Goal: Transaction & Acquisition: Obtain resource

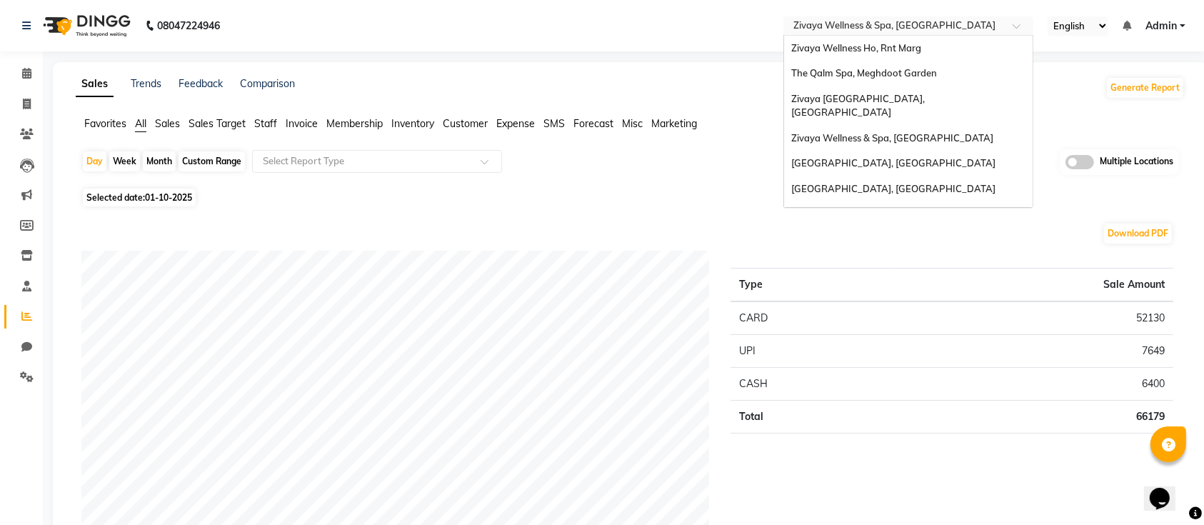
scroll to position [223, 0]
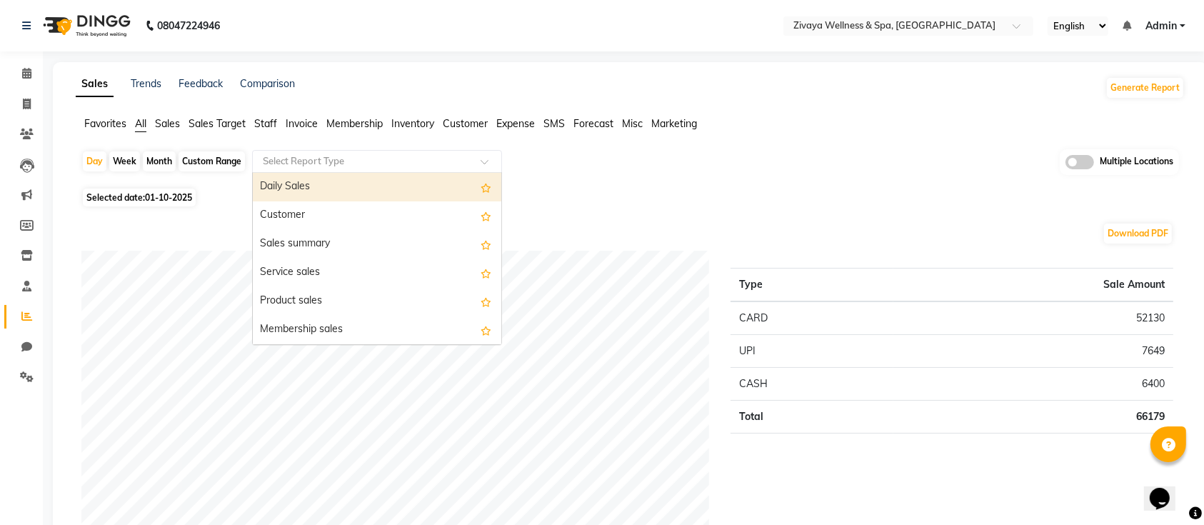
click at [340, 159] on input "text" at bounding box center [363, 161] width 206 height 14
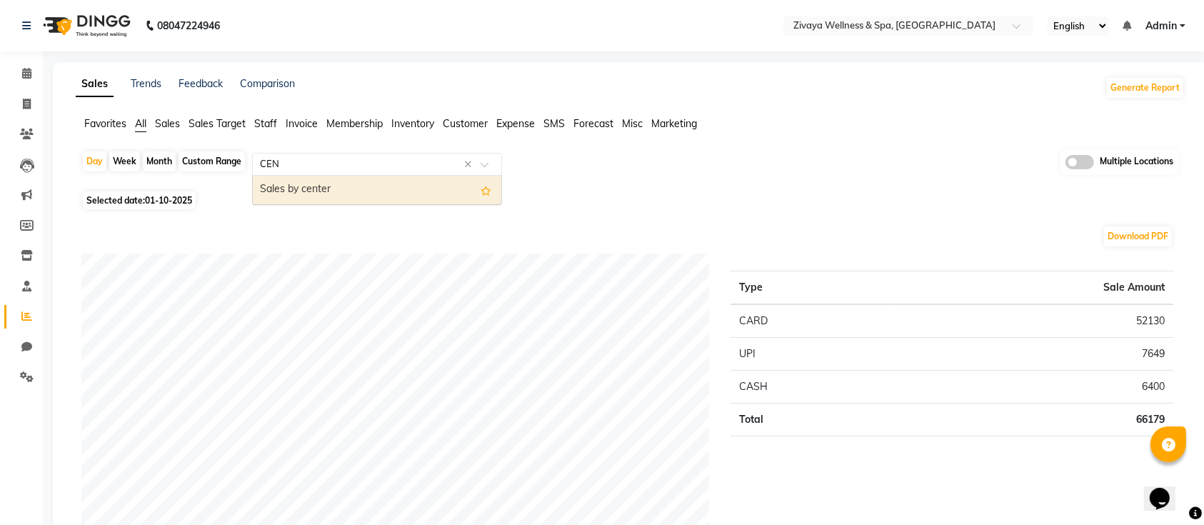
type input "CENT"
click at [314, 187] on div "Sales by center" at bounding box center [377, 190] width 249 height 29
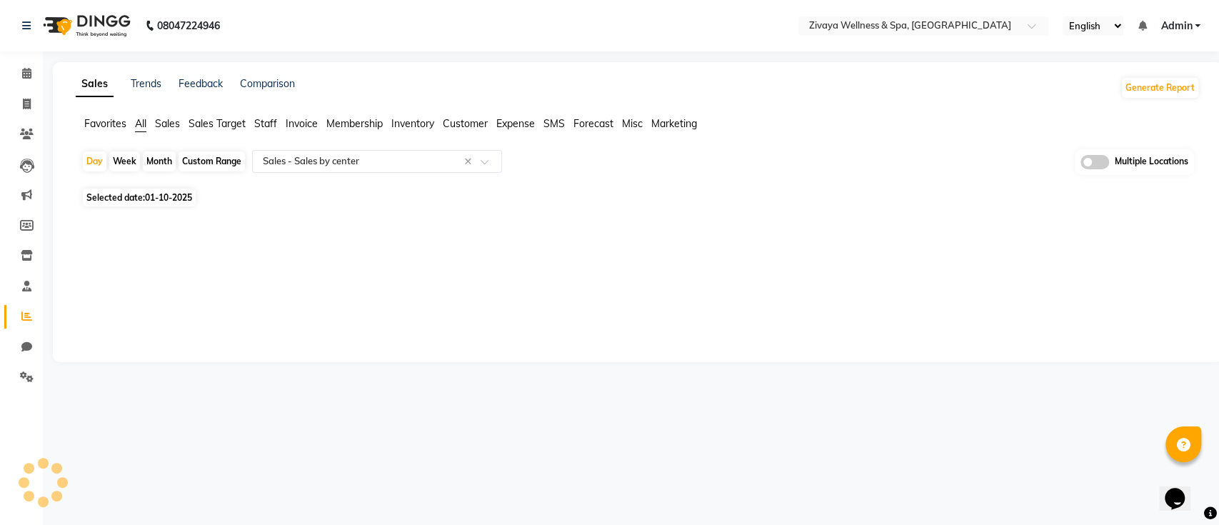
click at [156, 161] on div "Month" at bounding box center [159, 161] width 33 height 20
select select "10"
select select "2025"
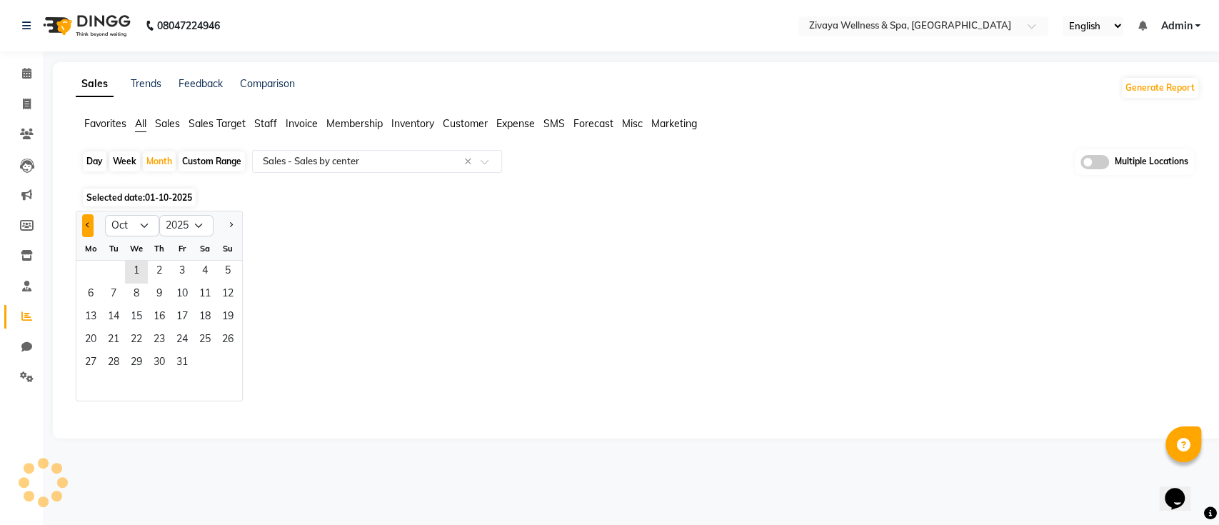
click at [91, 228] on button "Previous month" at bounding box center [87, 225] width 11 height 23
select select "9"
click at [86, 265] on span "1" at bounding box center [90, 272] width 23 height 23
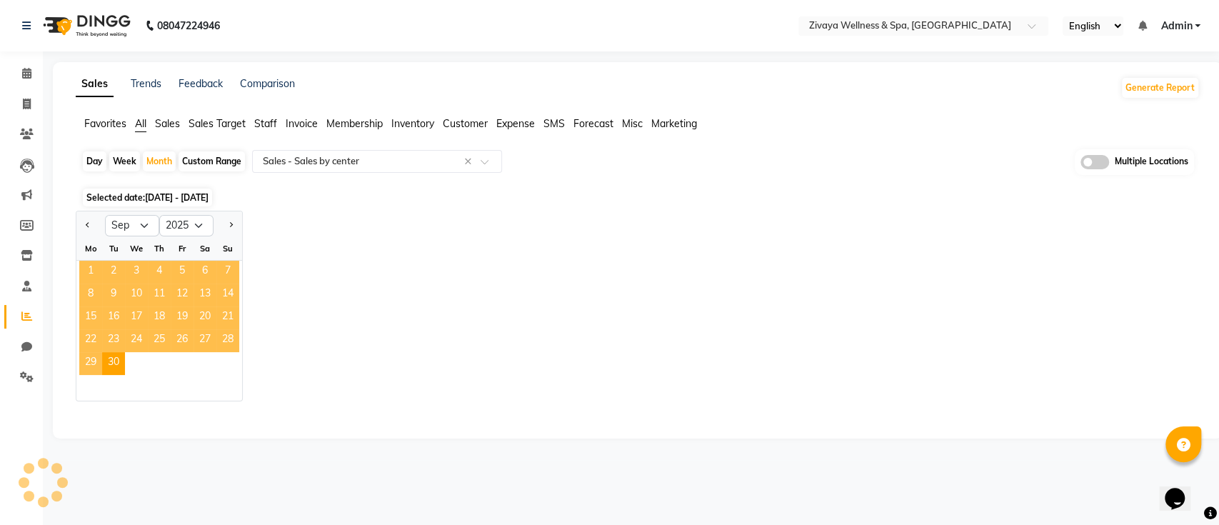
select select "full_report"
select select "csv"
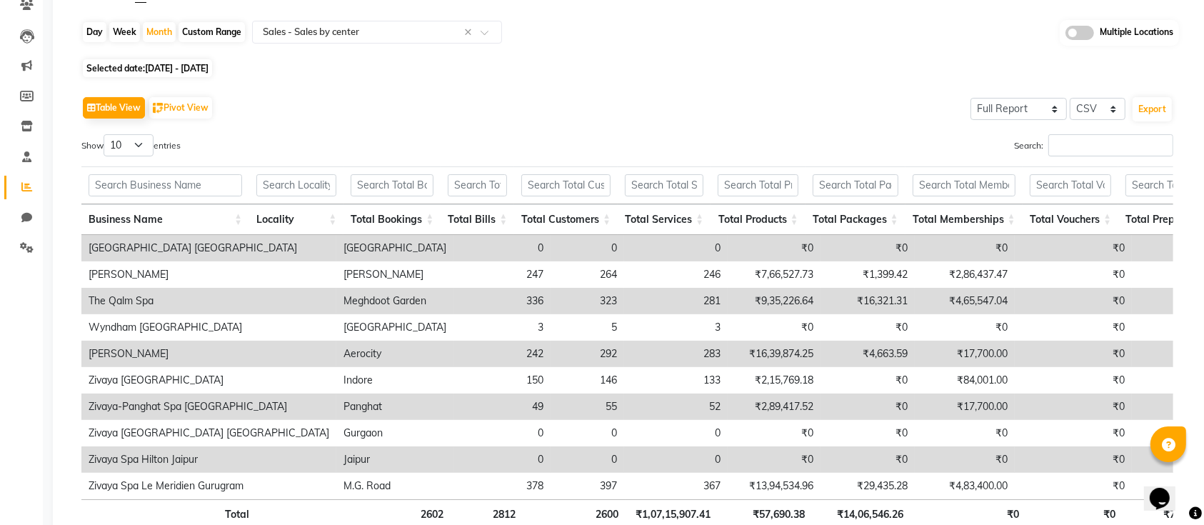
scroll to position [239, 0]
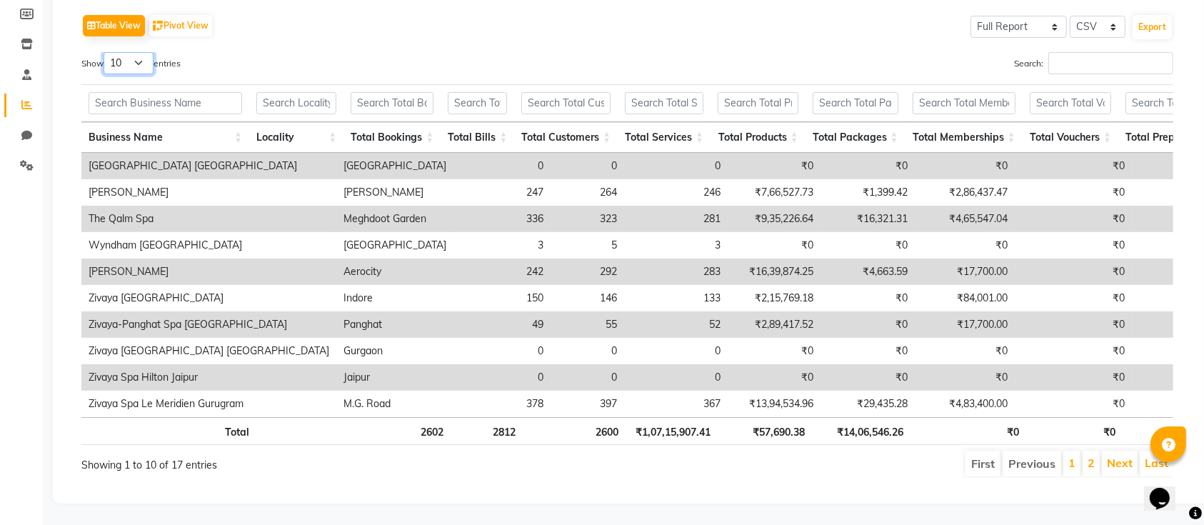
drag, startPoint x: 143, startPoint y: 37, endPoint x: 143, endPoint y: 78, distance: 40.7
click at [143, 78] on div "Show 10 25 50 100 entries Search: Business Name Locality Total Bookings Total B…" at bounding box center [627, 265] width 1092 height 426
select select "25"
click at [106, 52] on select "10 25 50 100" at bounding box center [129, 63] width 50 height 22
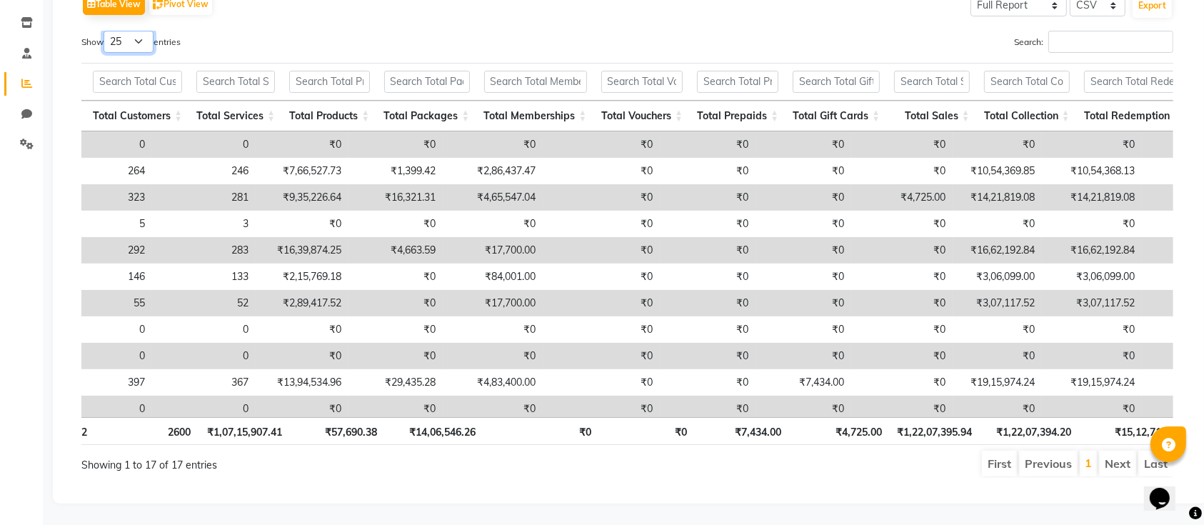
scroll to position [0, 0]
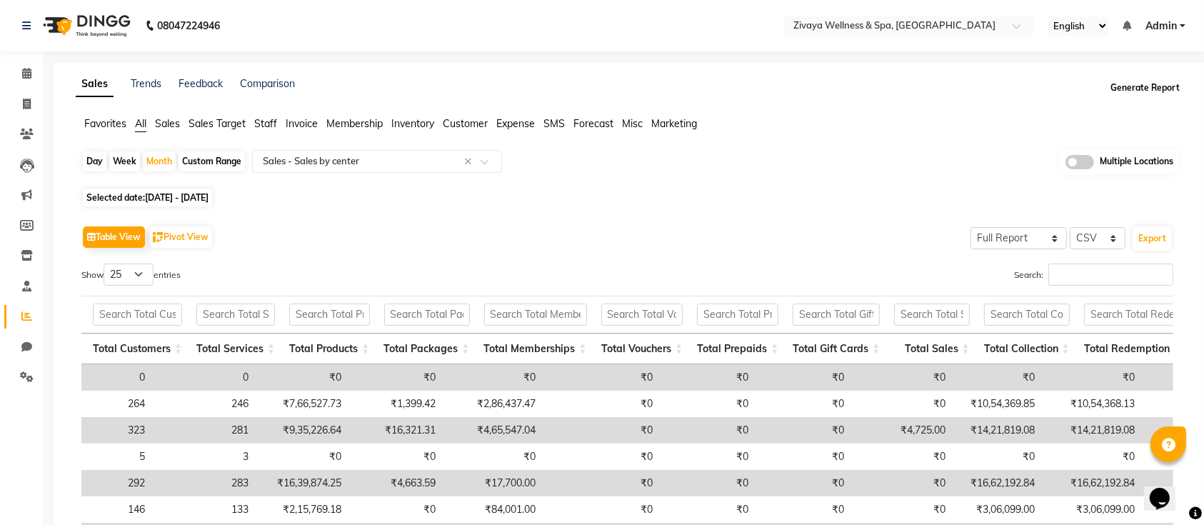
click at [1148, 88] on button "Generate Report" at bounding box center [1145, 88] width 76 height 20
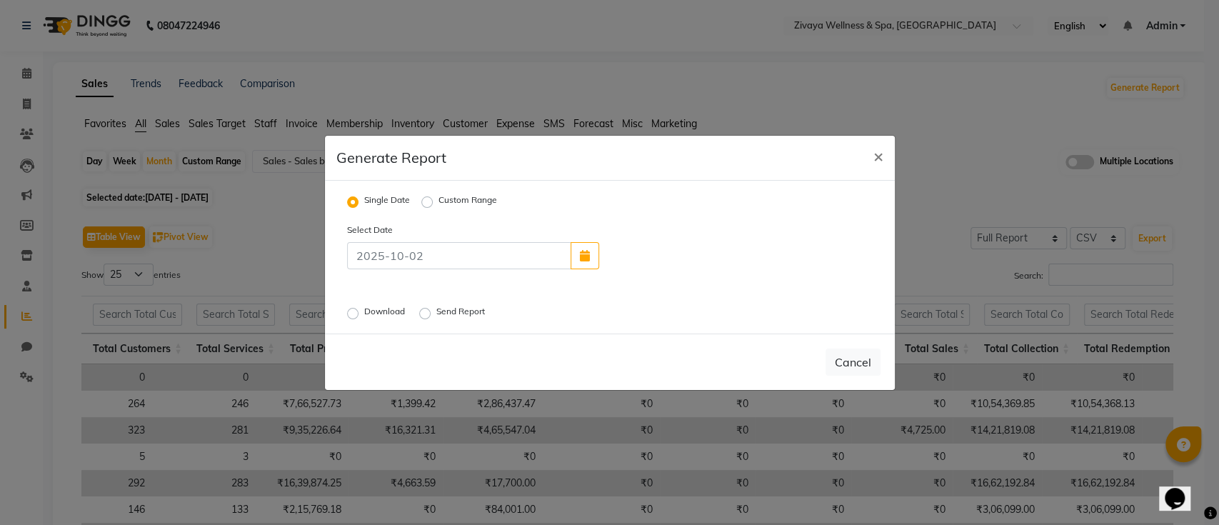
click at [438, 200] on label "Custom Range" at bounding box center [467, 202] width 59 height 17
click at [426, 200] on input "Custom Range" at bounding box center [429, 201] width 10 height 10
radio input "true"
select select "10"
select select "2025"
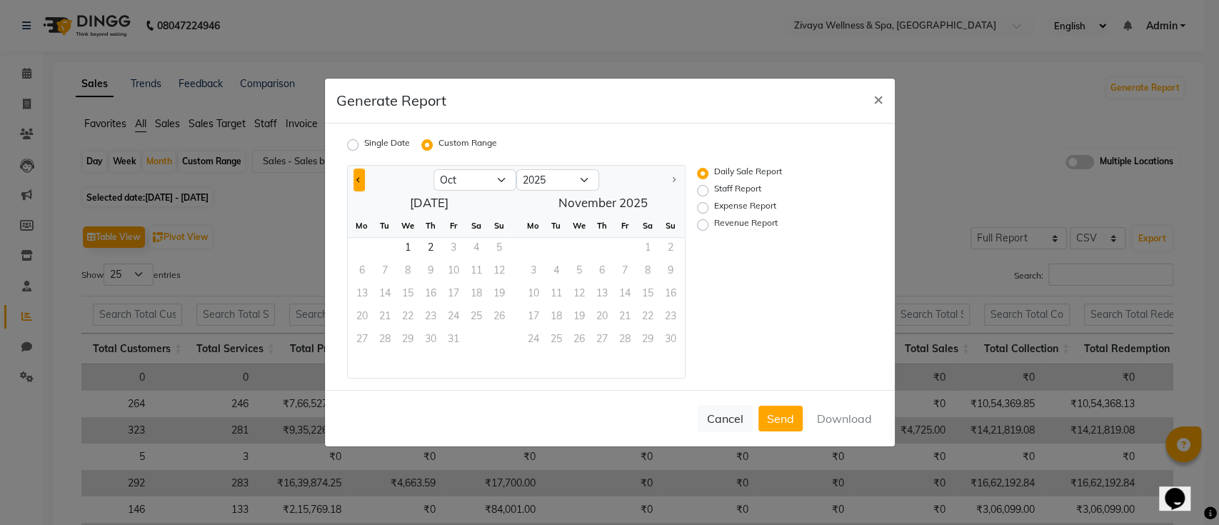
click at [354, 173] on button "Previous month" at bounding box center [358, 180] width 11 height 23
select select "9"
click at [358, 242] on span "1" at bounding box center [362, 249] width 23 height 23
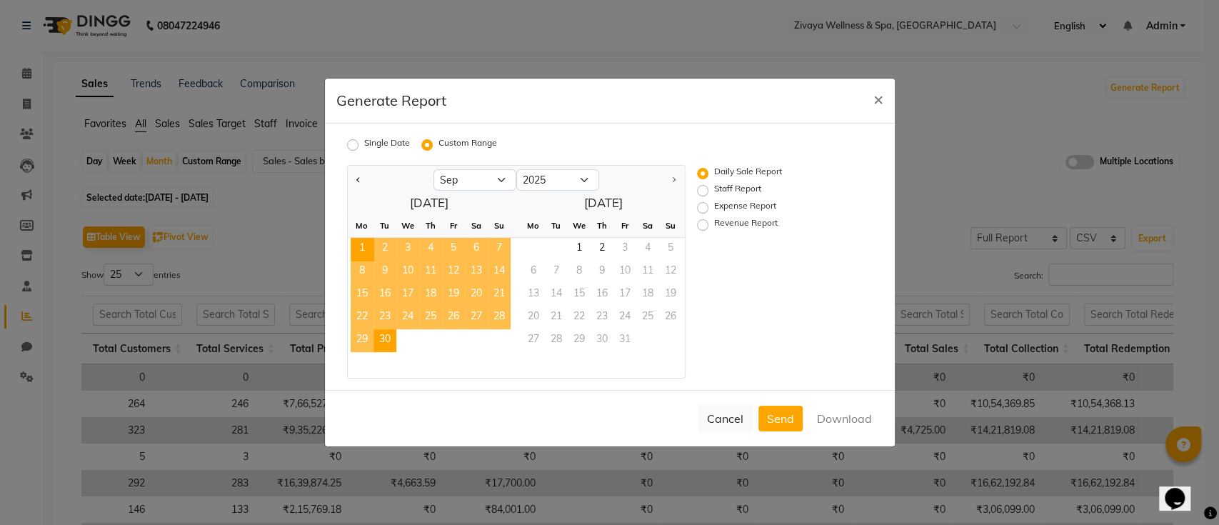
click at [387, 341] on span "30" at bounding box center [384, 340] width 23 height 23
click at [851, 427] on button "Download" at bounding box center [844, 419] width 72 height 26
click at [842, 413] on button "Download" at bounding box center [844, 419] width 72 height 26
click at [886, 100] on button "×" at bounding box center [878, 99] width 33 height 40
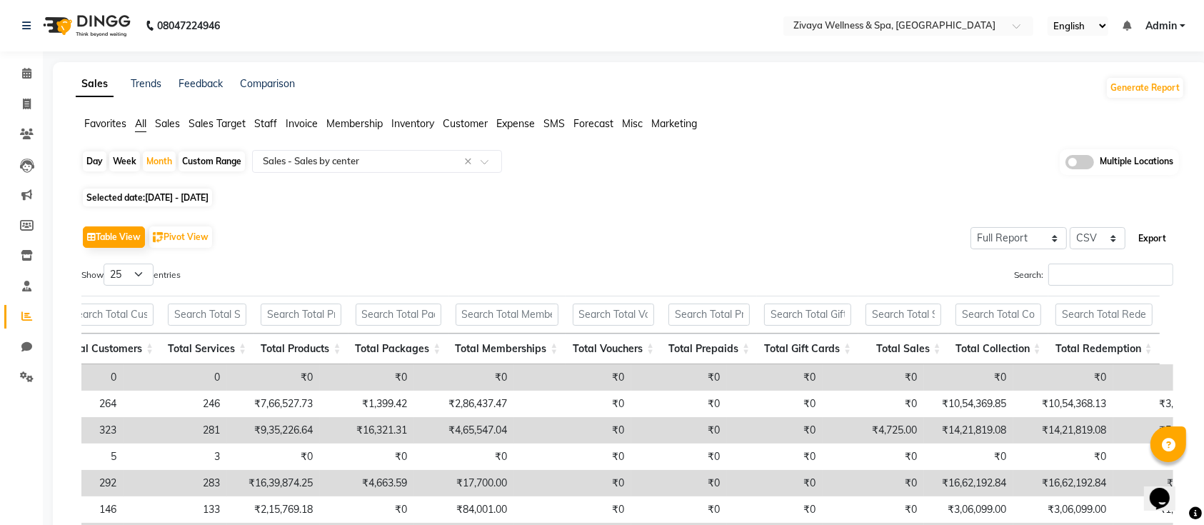
click at [1154, 238] on button "Export" at bounding box center [1152, 238] width 39 height 24
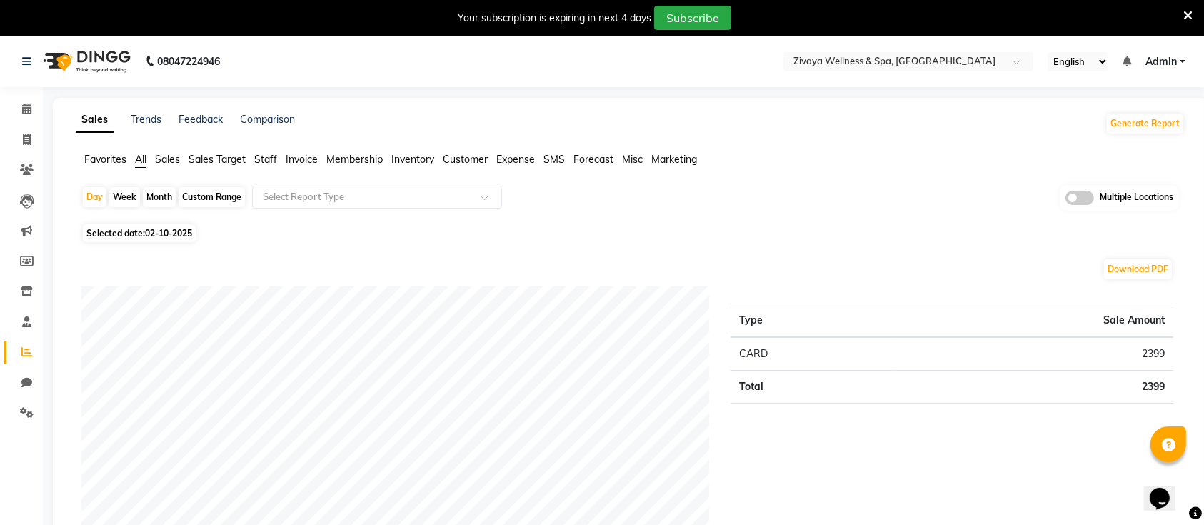
click at [1186, 9] on icon at bounding box center [1187, 15] width 9 height 13
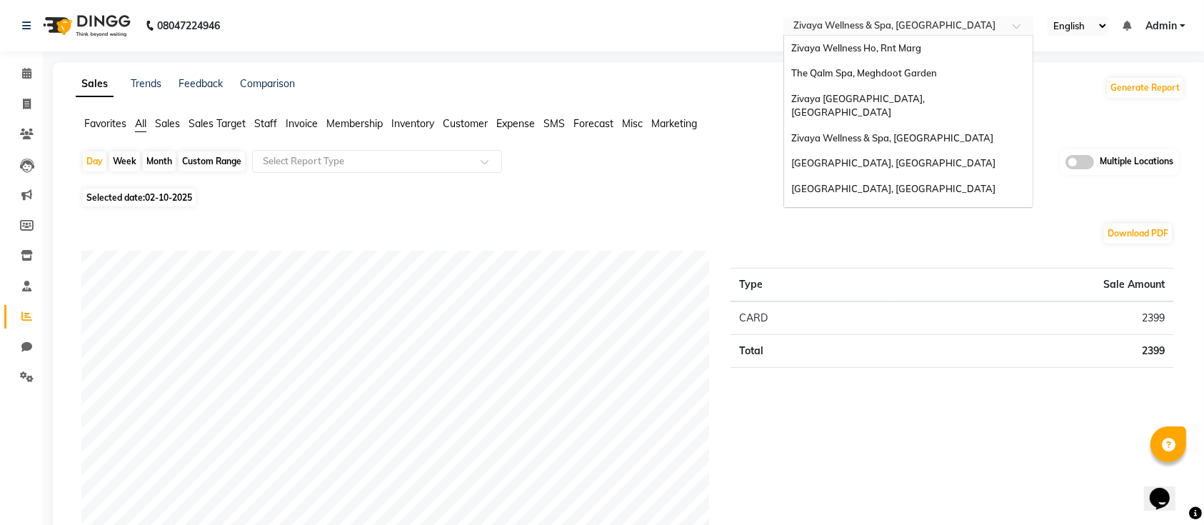
scroll to position [223, 0]
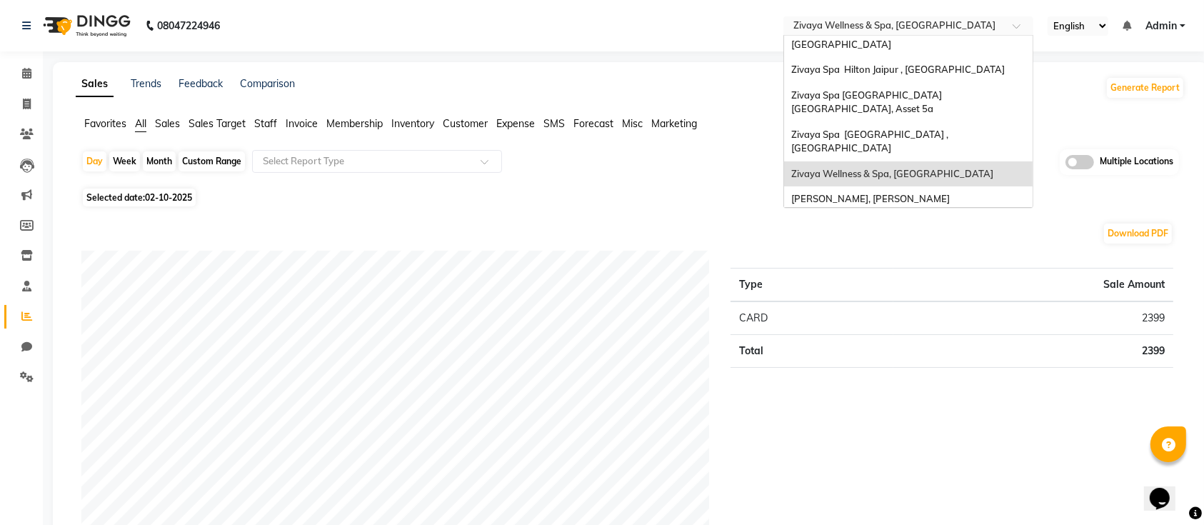
click at [1015, 24] on span at bounding box center [1022, 30] width 18 height 14
click at [931, 168] on span "Zivaya Wellness & Spa, [GEOGRAPHIC_DATA]" at bounding box center [892, 173] width 202 height 11
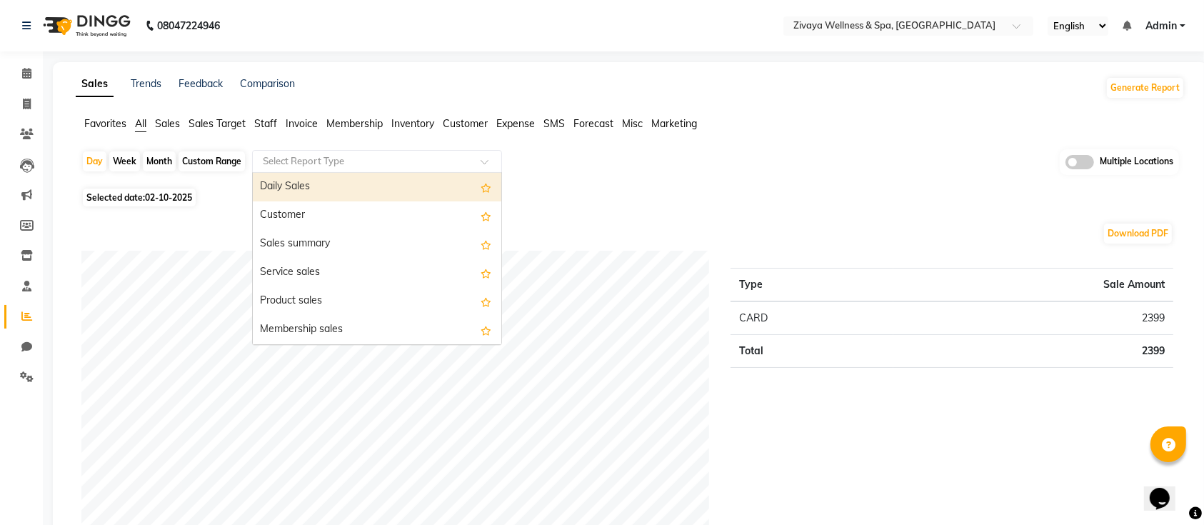
click at [468, 161] on div at bounding box center [377, 161] width 249 height 14
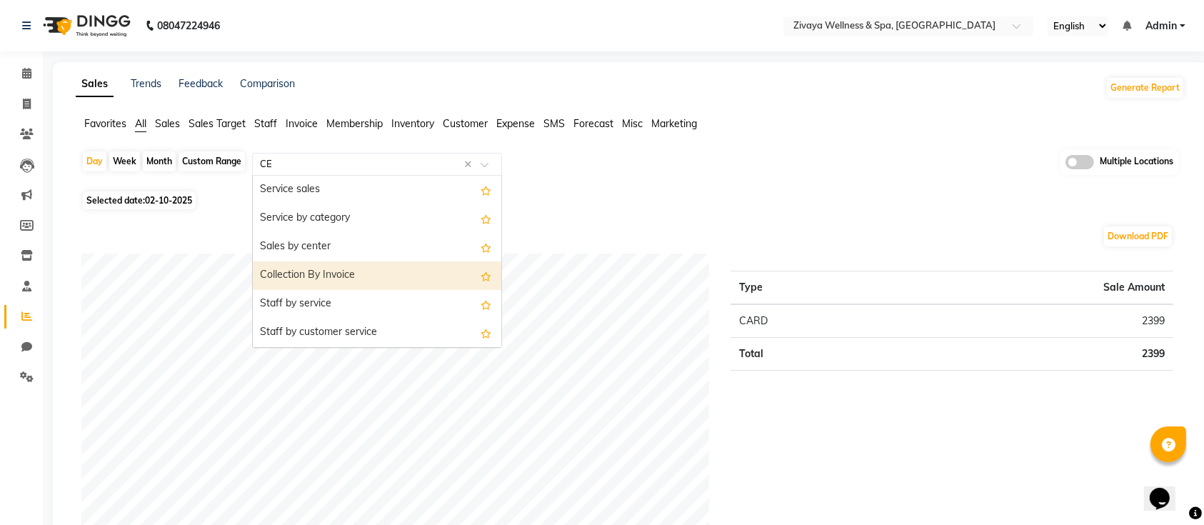
type input "CEN"
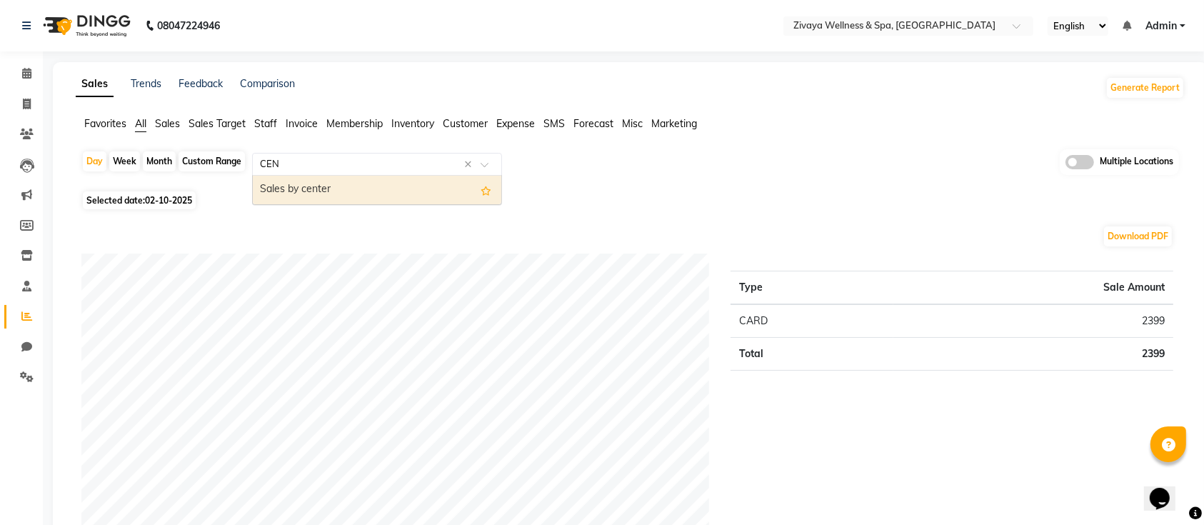
click at [338, 182] on div "Sales by center" at bounding box center [377, 190] width 249 height 29
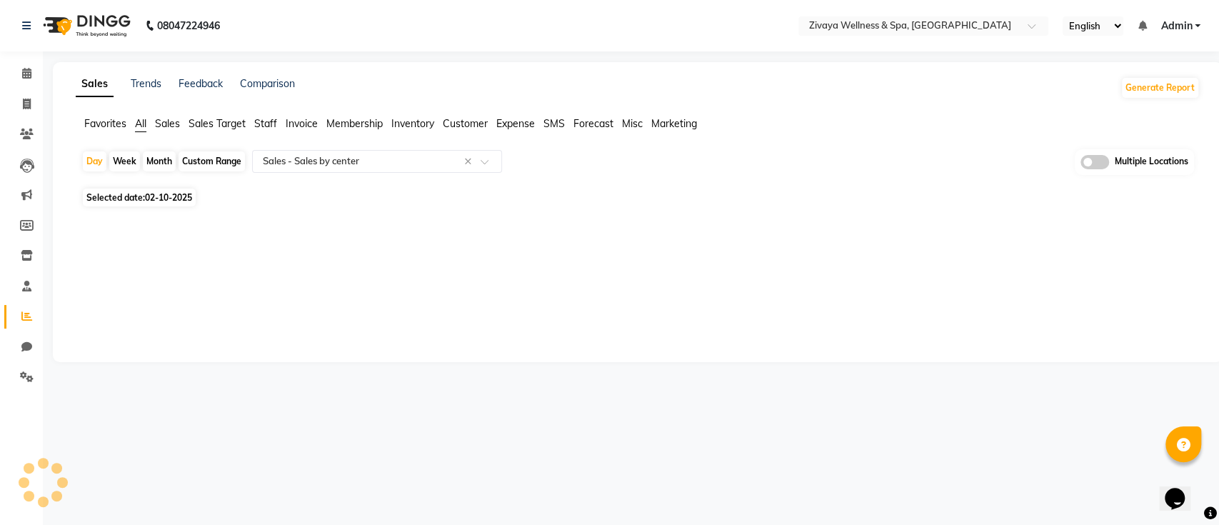
click at [165, 163] on div "Month" at bounding box center [159, 161] width 33 height 20
select select "10"
select select "2025"
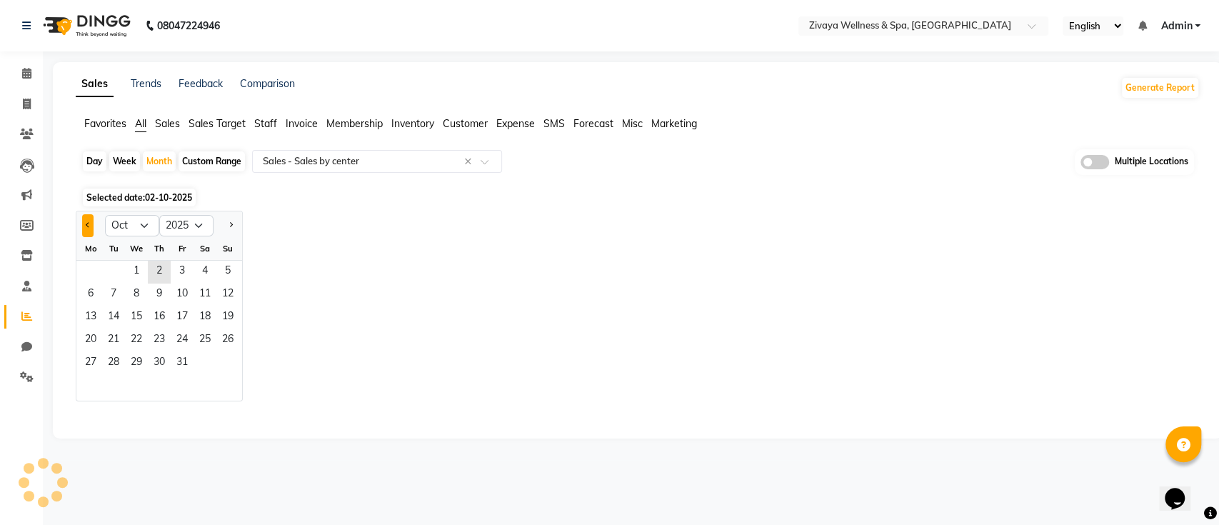
click at [86, 223] on span "Previous month" at bounding box center [88, 224] width 5 height 5
select select "9"
select select "full_report"
select select "csv"
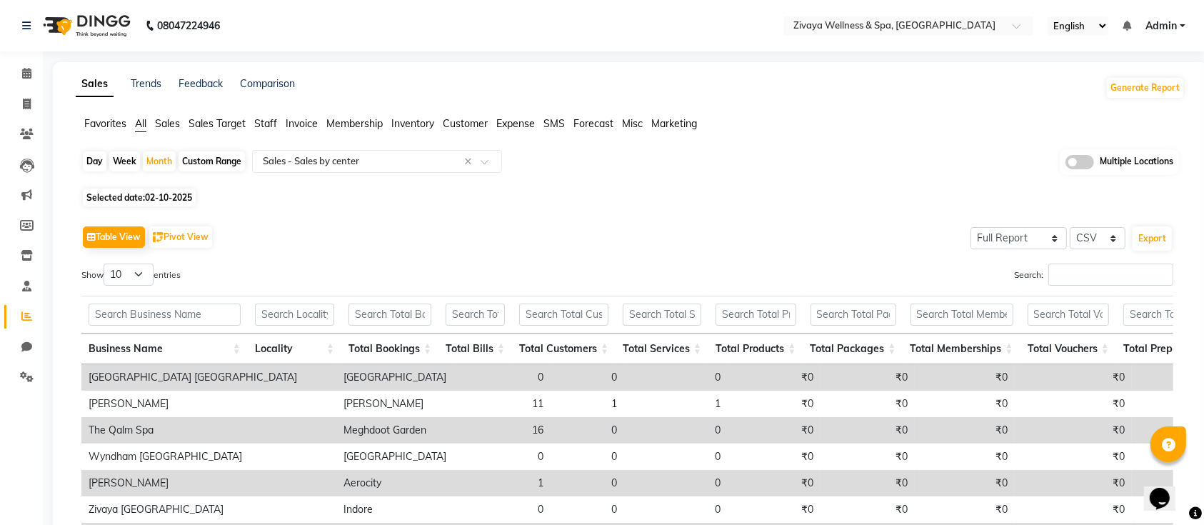
click at [138, 199] on span "Selected date: [DATE]" at bounding box center [139, 198] width 113 height 18
select select "10"
select select "2025"
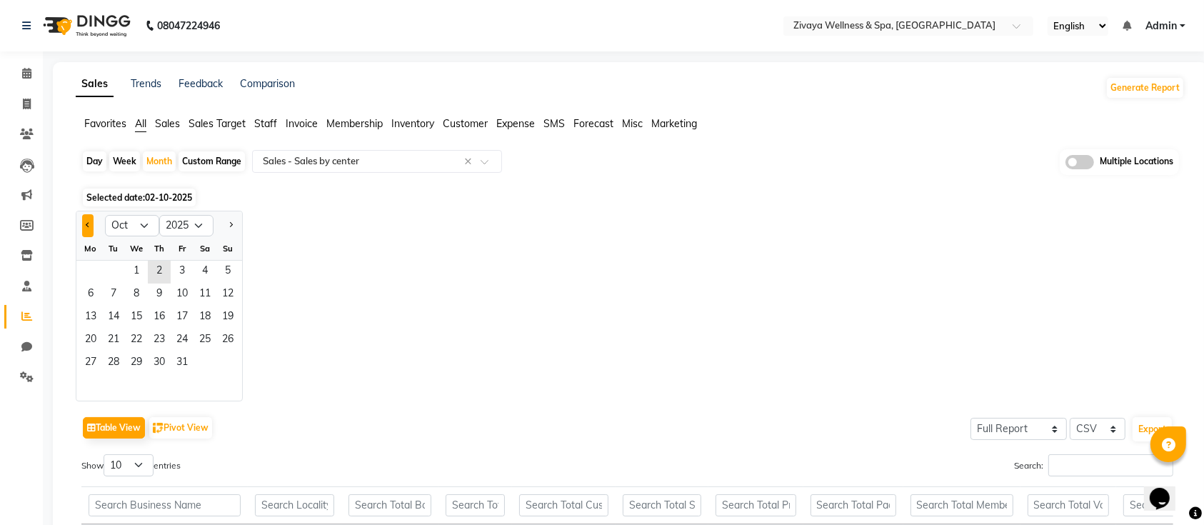
click at [87, 222] on span "Previous month" at bounding box center [88, 224] width 5 height 5
click at [236, 229] on div at bounding box center [228, 225] width 29 height 23
click at [231, 220] on button "Next month" at bounding box center [230, 225] width 11 height 23
select select "9"
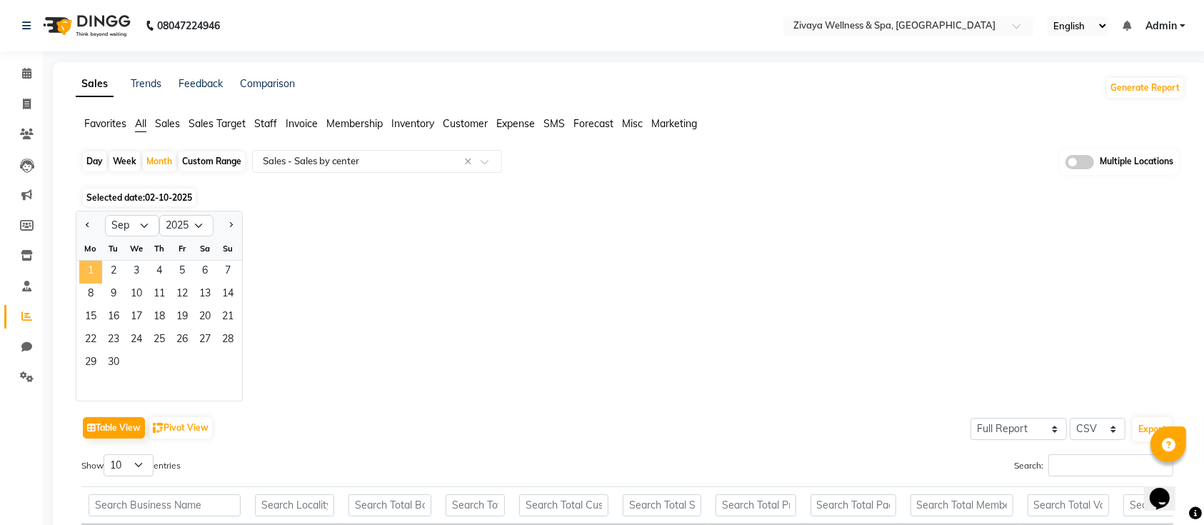
click at [95, 266] on span "1" at bounding box center [90, 272] width 23 height 23
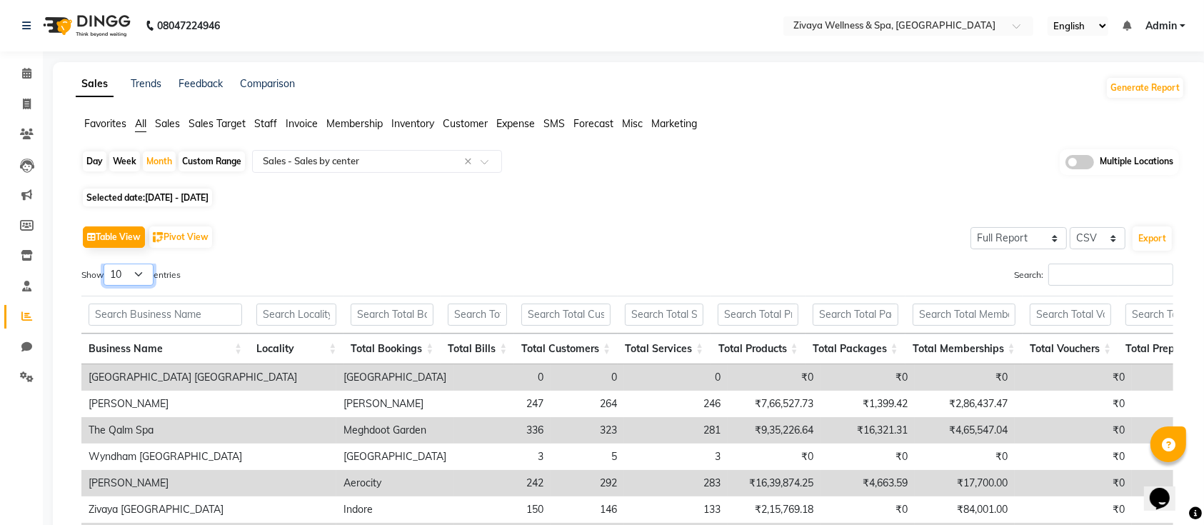
click at [141, 272] on select "10 25 50 100" at bounding box center [129, 275] width 50 height 22
select select "25"
click at [106, 264] on select "10 25 50 100" at bounding box center [129, 275] width 50 height 22
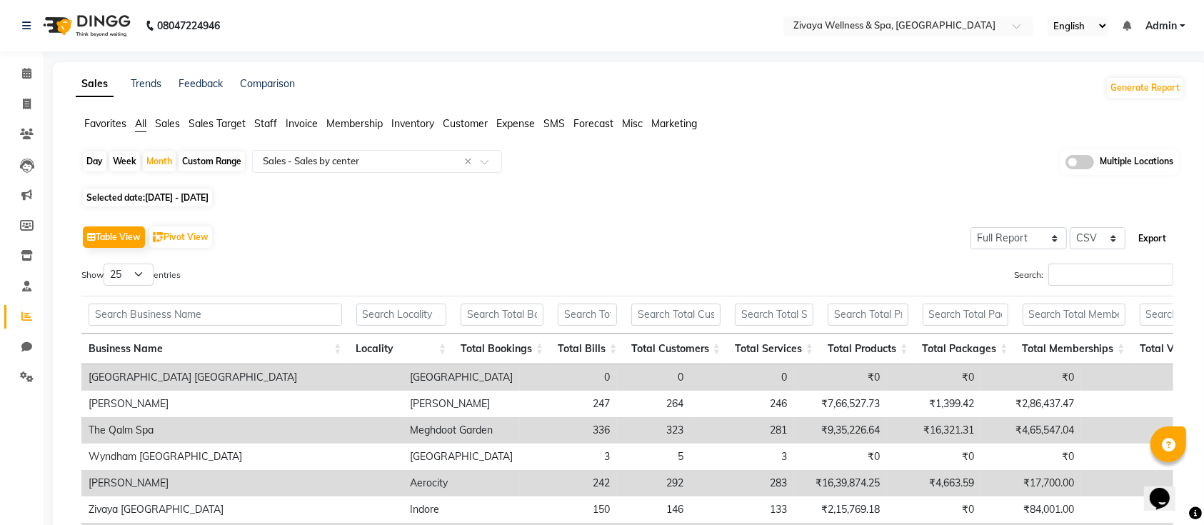
click at [1147, 240] on button "Export" at bounding box center [1152, 238] width 39 height 24
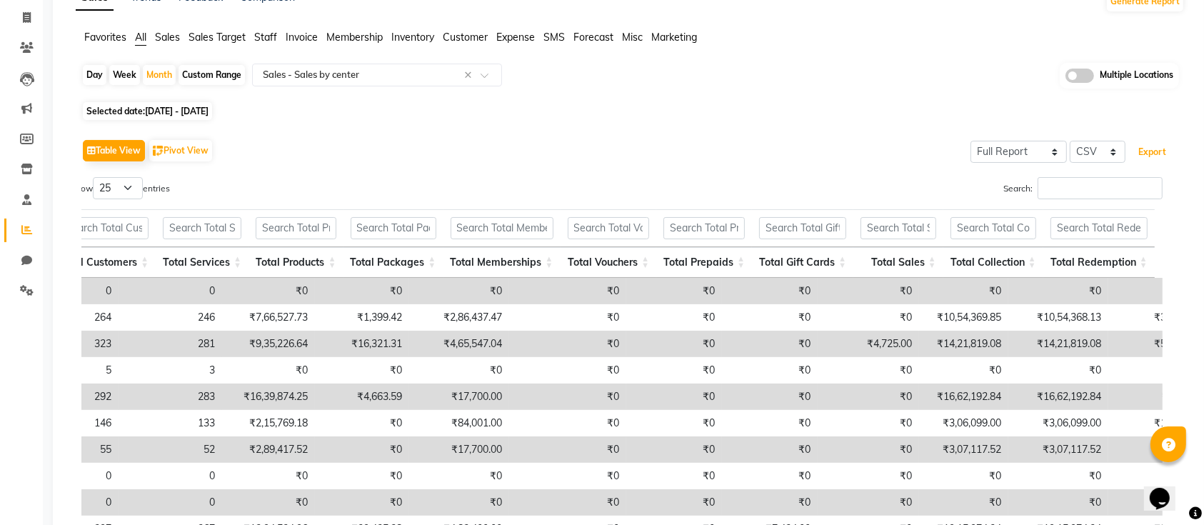
scroll to position [0, 567]
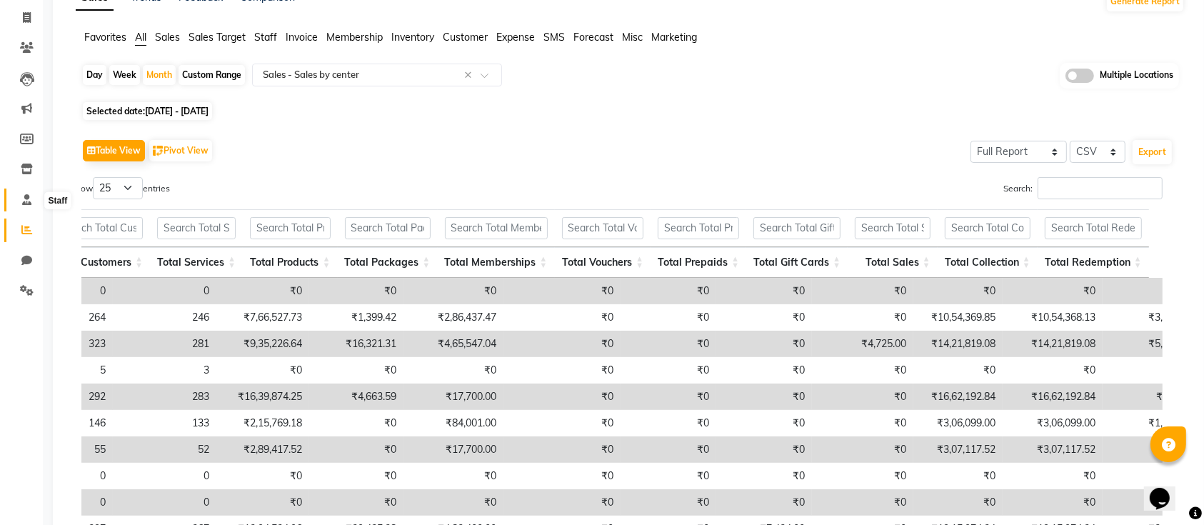
click at [34, 201] on span at bounding box center [26, 200] width 25 height 16
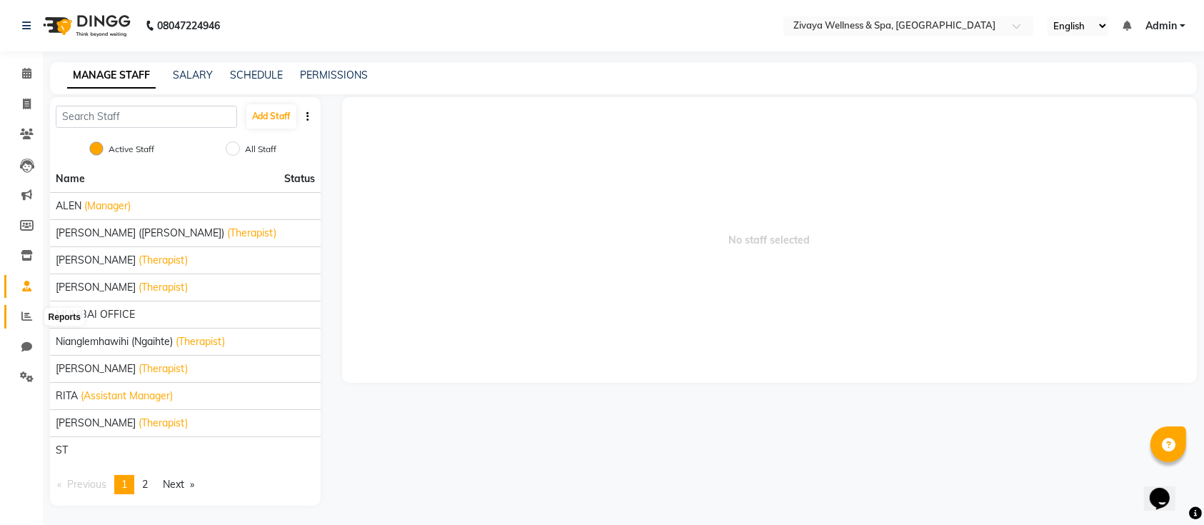
click at [32, 317] on span at bounding box center [26, 317] width 25 height 16
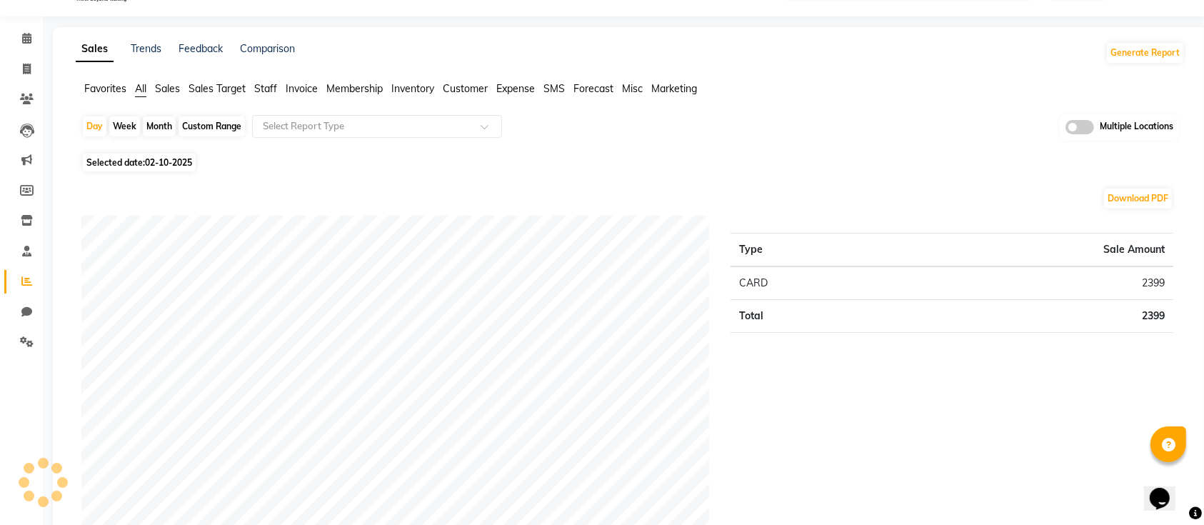
scroll to position [34, 0]
